Goal: Communication & Community: Ask a question

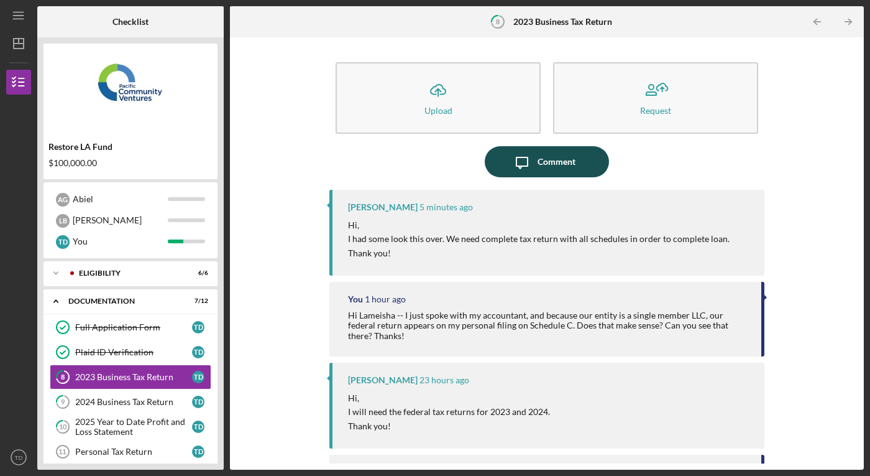
click at [548, 167] on div "Comment" at bounding box center [557, 161] width 38 height 31
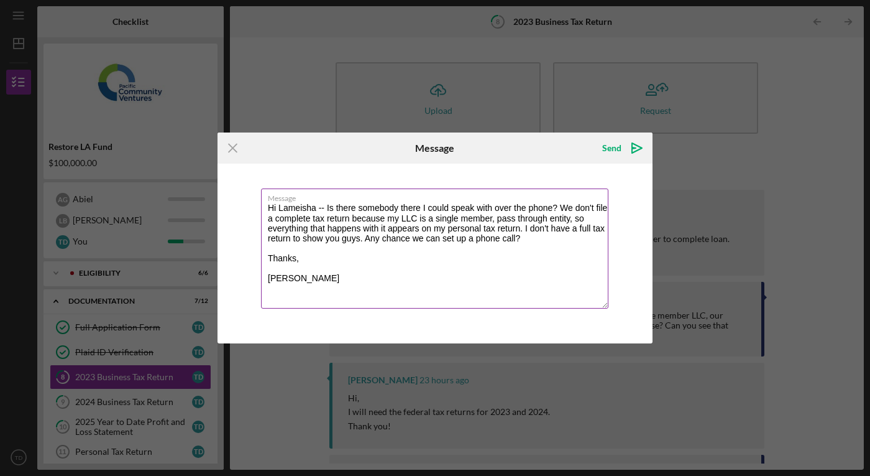
click at [329, 206] on textarea "Hi Lameisha -- Is there somebody there I could speak with over the phone? We do…" at bounding box center [435, 248] width 348 height 120
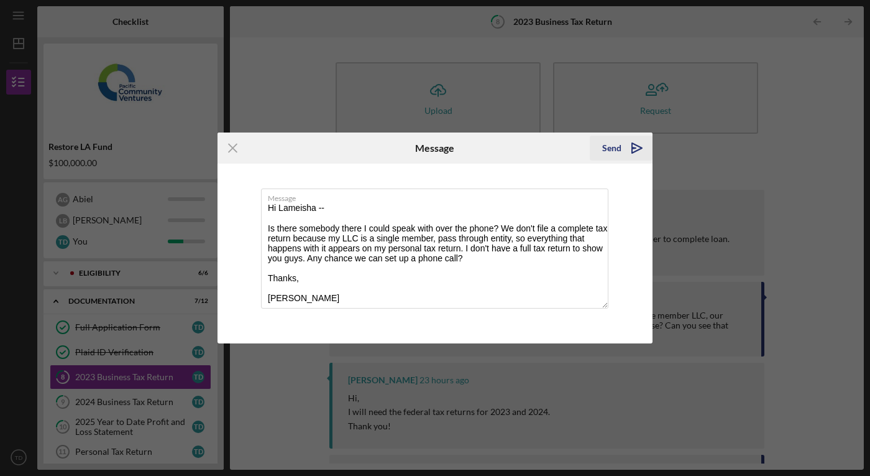
type textarea "Hi Lameisha -- Is there somebody there I could speak with over the phone? We do…"
click at [614, 146] on div "Send" at bounding box center [611, 148] width 19 height 25
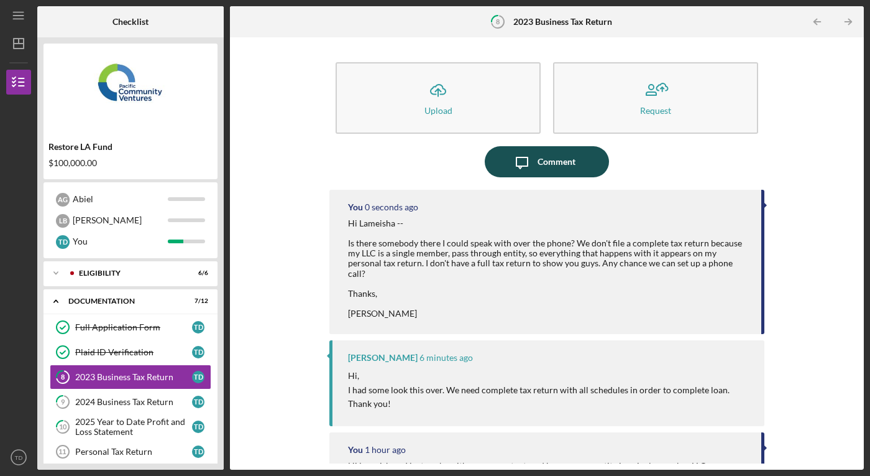
click at [520, 170] on icon "Icon/Message" at bounding box center [522, 161] width 31 height 31
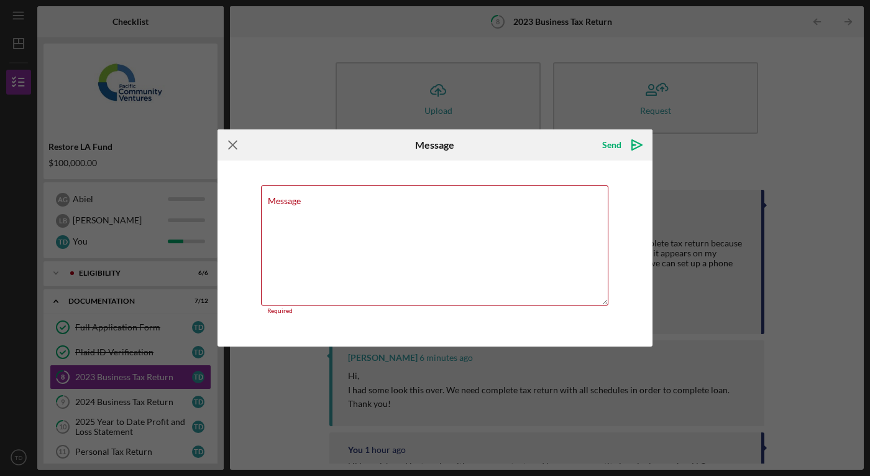
click at [232, 154] on icon "Icon/Menu Close" at bounding box center [233, 144] width 31 height 31
